Goal: Task Accomplishment & Management: Use online tool/utility

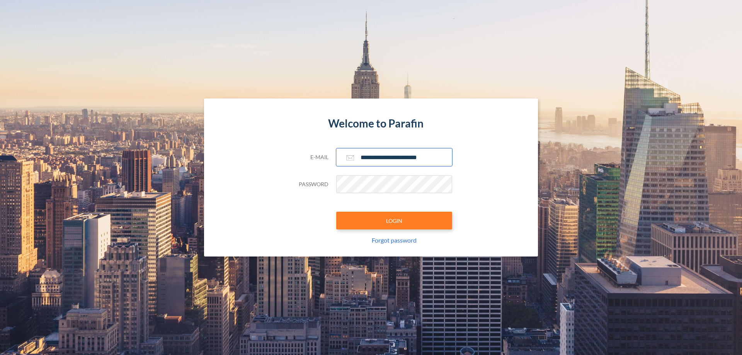
type input "**********"
click at [394, 221] on button "LOGIN" at bounding box center [394, 221] width 116 height 18
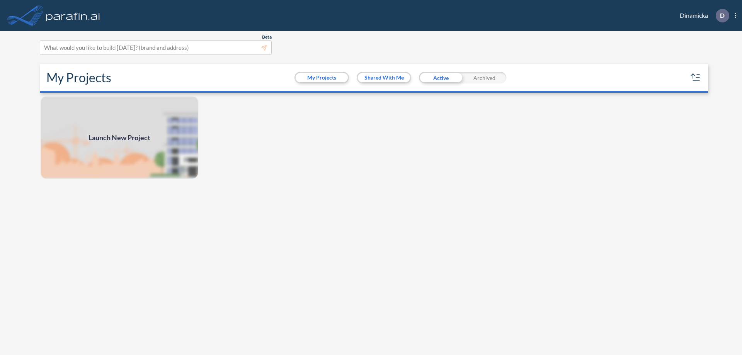
scroll to position [2, 0]
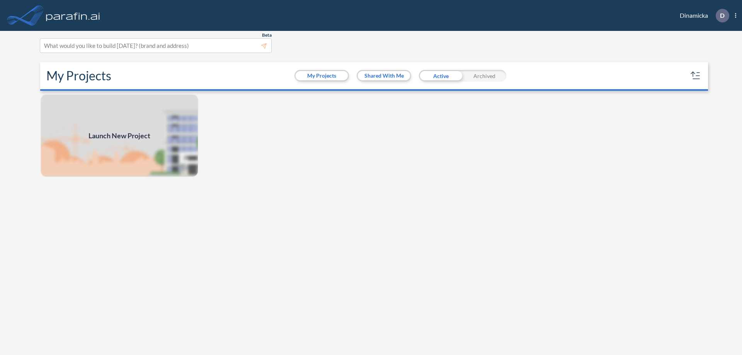
click at [119, 136] on span "Launch New Project" at bounding box center [120, 136] width 62 height 10
